Goal: Information Seeking & Learning: Learn about a topic

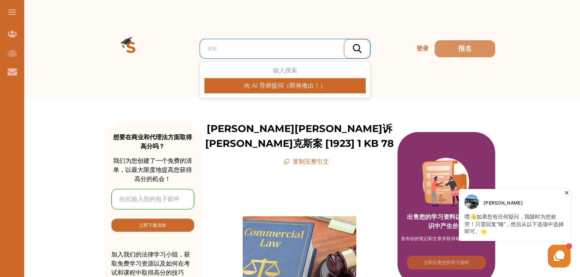
click at [267, 44] on div at bounding box center [287, 48] width 158 height 11
paste input "im Chui Lai v Zeno Ltd"
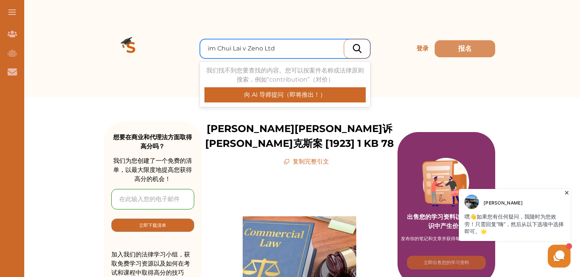
click at [208, 49] on input "im Chui Lai v Zeno Ltd" at bounding box center [242, 48] width 69 height 9
type input "[PERSON_NAME] Lai v Zeno Ltd"
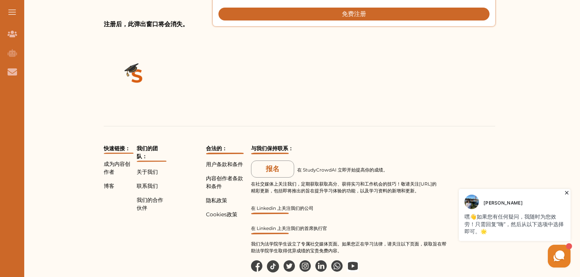
scroll to position [829, 0]
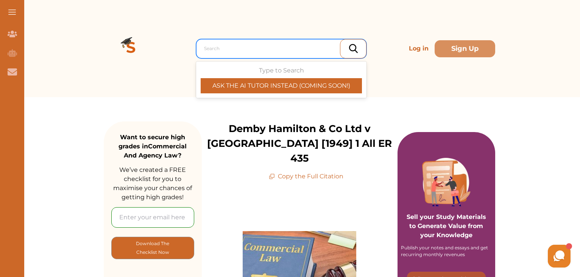
click at [263, 49] on div at bounding box center [283, 48] width 158 height 11
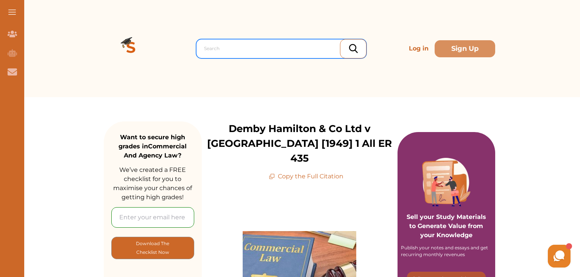
click at [261, 44] on div at bounding box center [283, 48] width 158 height 11
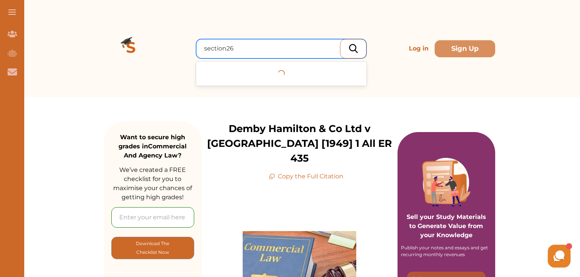
type input "section26"
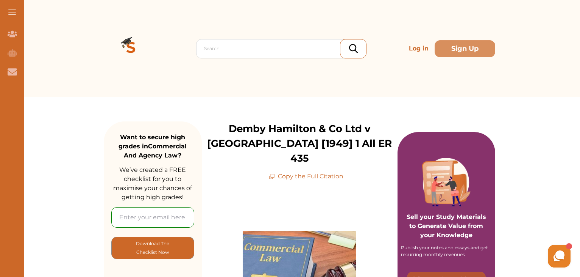
click at [351, 48] on img at bounding box center [353, 48] width 9 height 9
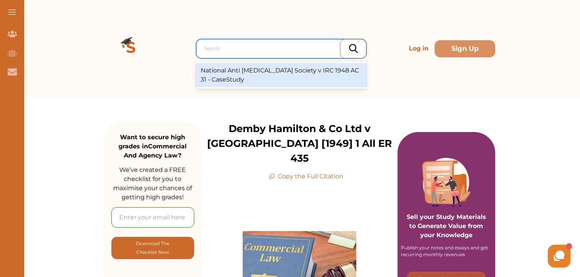
click at [267, 45] on div at bounding box center [283, 48] width 158 height 11
